Goal: Navigation & Orientation: Find specific page/section

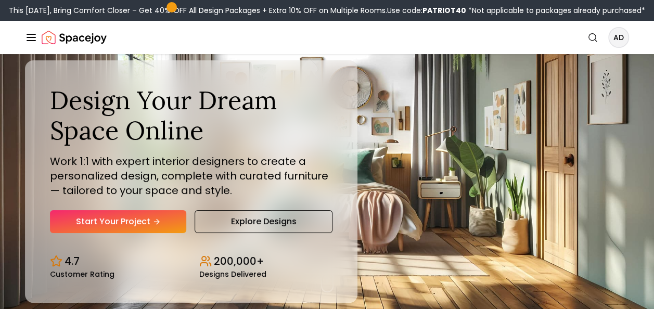
click at [24, 38] on div "Spacejoy Search AD How It Works Design Portfolio Pricing AI Design Shop Search …" at bounding box center [327, 37] width 654 height 33
click at [35, 38] on icon "Global" at bounding box center [31, 37] width 12 height 12
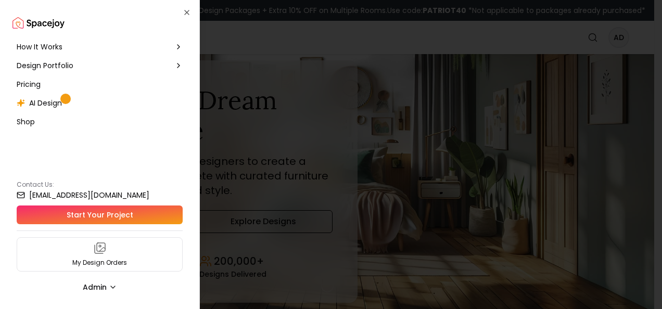
click at [242, 23] on div at bounding box center [331, 154] width 662 height 309
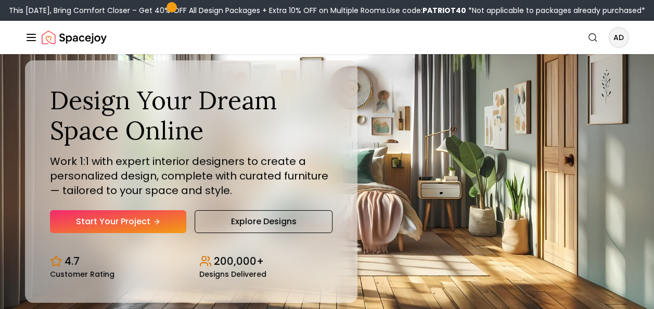
click at [94, 37] on img "Spacejoy" at bounding box center [74, 37] width 65 height 21
click at [73, 41] on img "Spacejoy" at bounding box center [74, 37] width 65 height 21
click at [30, 34] on line "Global" at bounding box center [31, 34] width 8 height 0
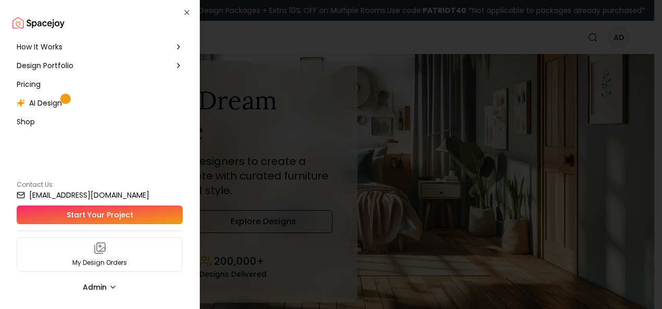
click at [30, 118] on span "Shop" at bounding box center [26, 122] width 18 height 10
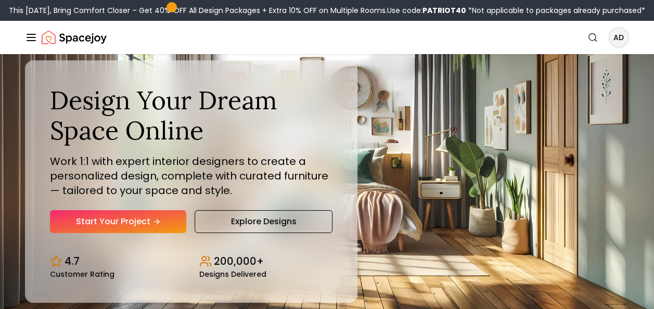
click at [27, 41] on line "Global" at bounding box center [31, 41] width 8 height 0
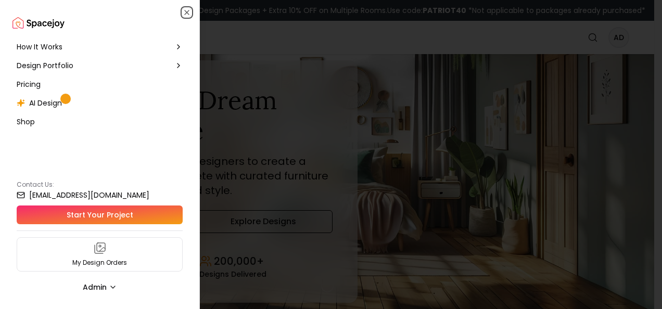
click at [186, 12] on icon "button" at bounding box center [187, 12] width 4 height 4
